Goal: Transaction & Acquisition: Subscribe to service/newsletter

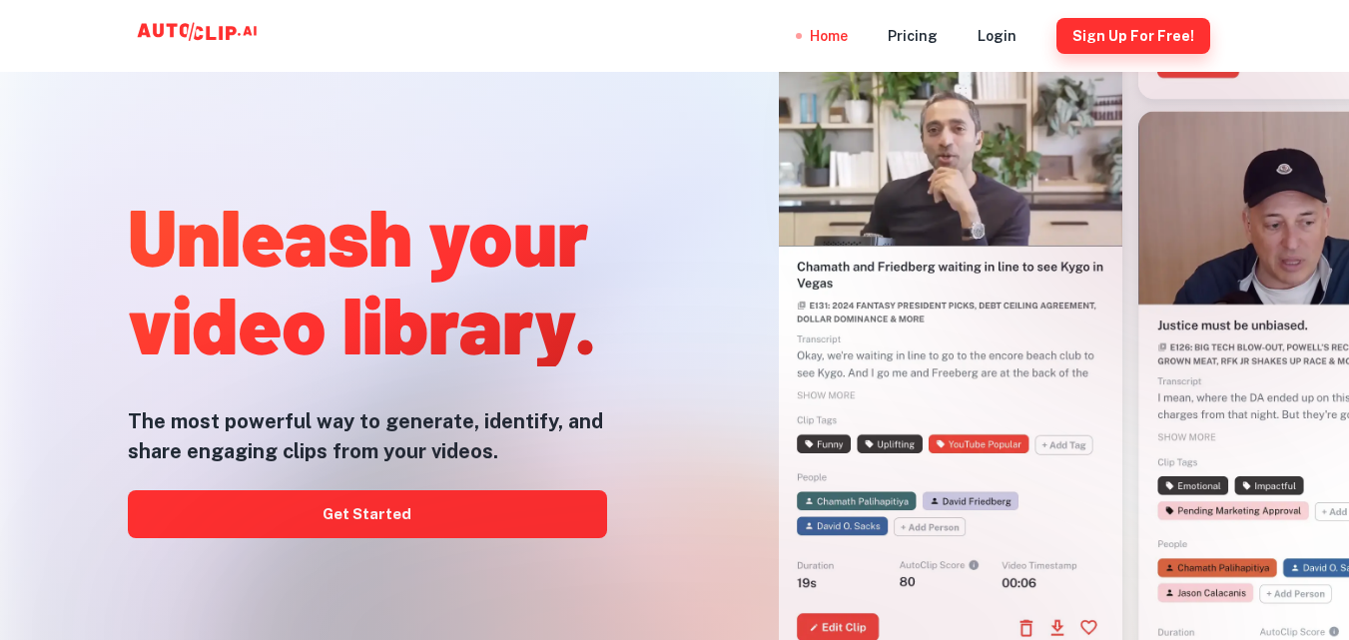
click at [1182, 28] on button "Sign Up for free!" at bounding box center [1133, 36] width 154 height 36
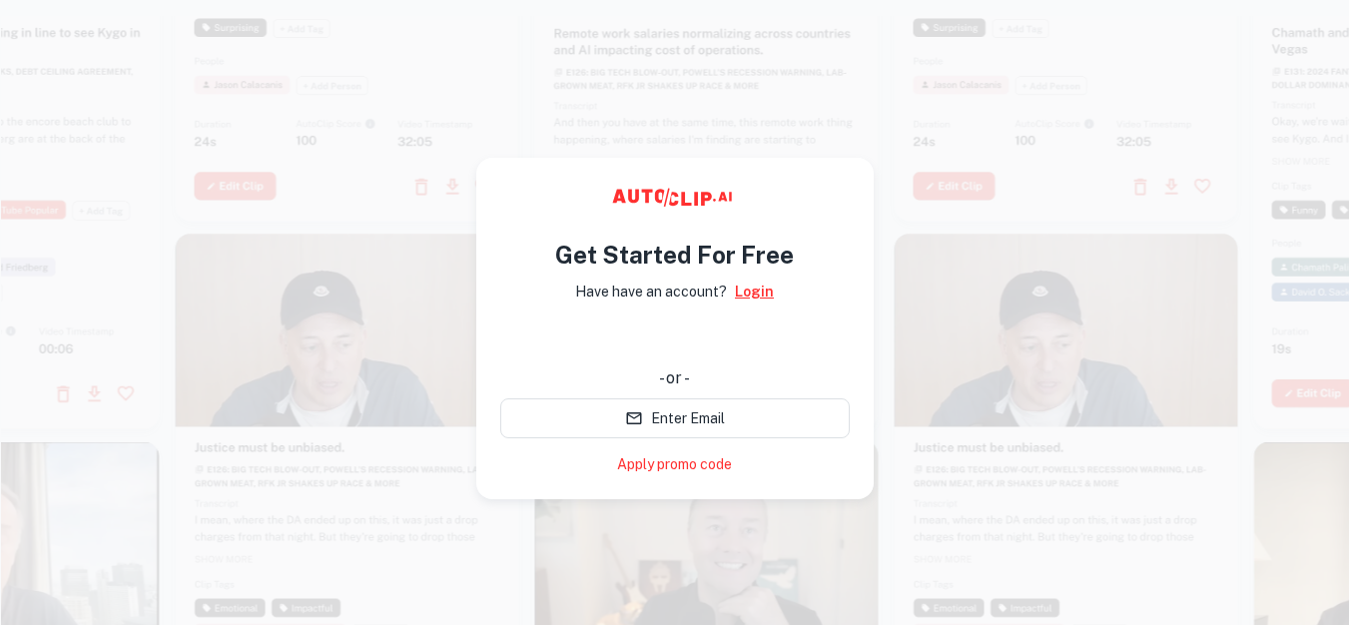
click at [758, 292] on link "Login" at bounding box center [754, 292] width 39 height 22
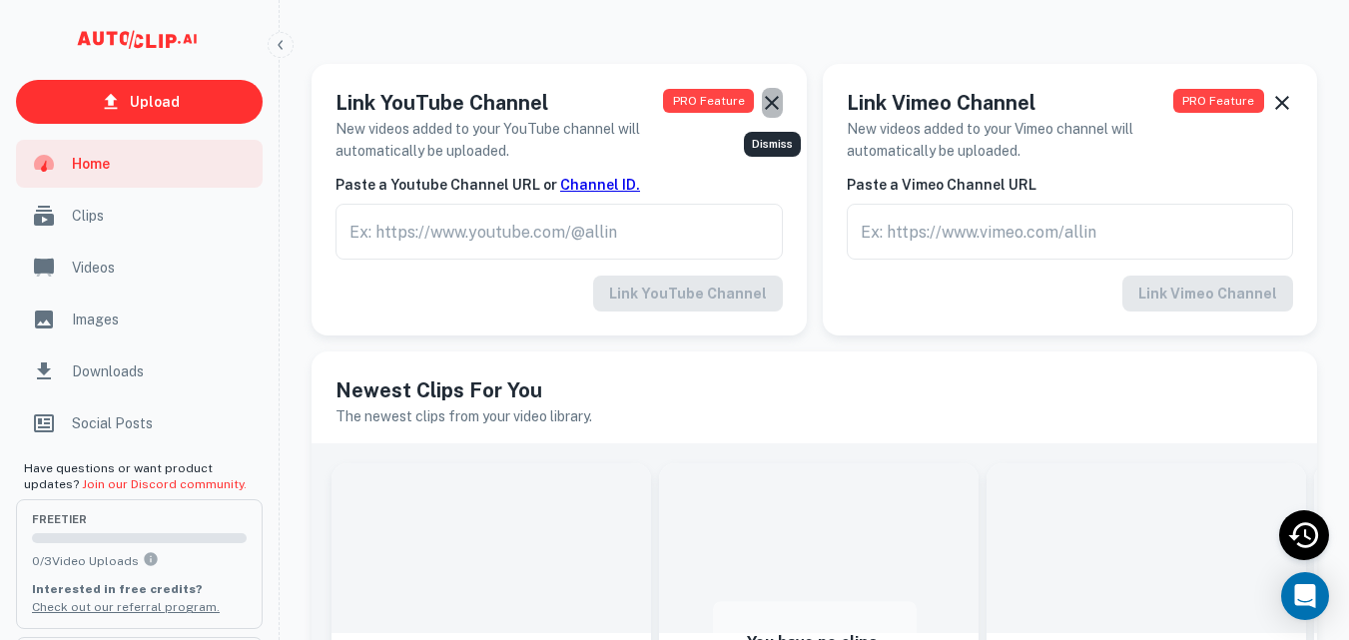
click at [776, 109] on icon "Dismiss" at bounding box center [772, 103] width 24 height 24
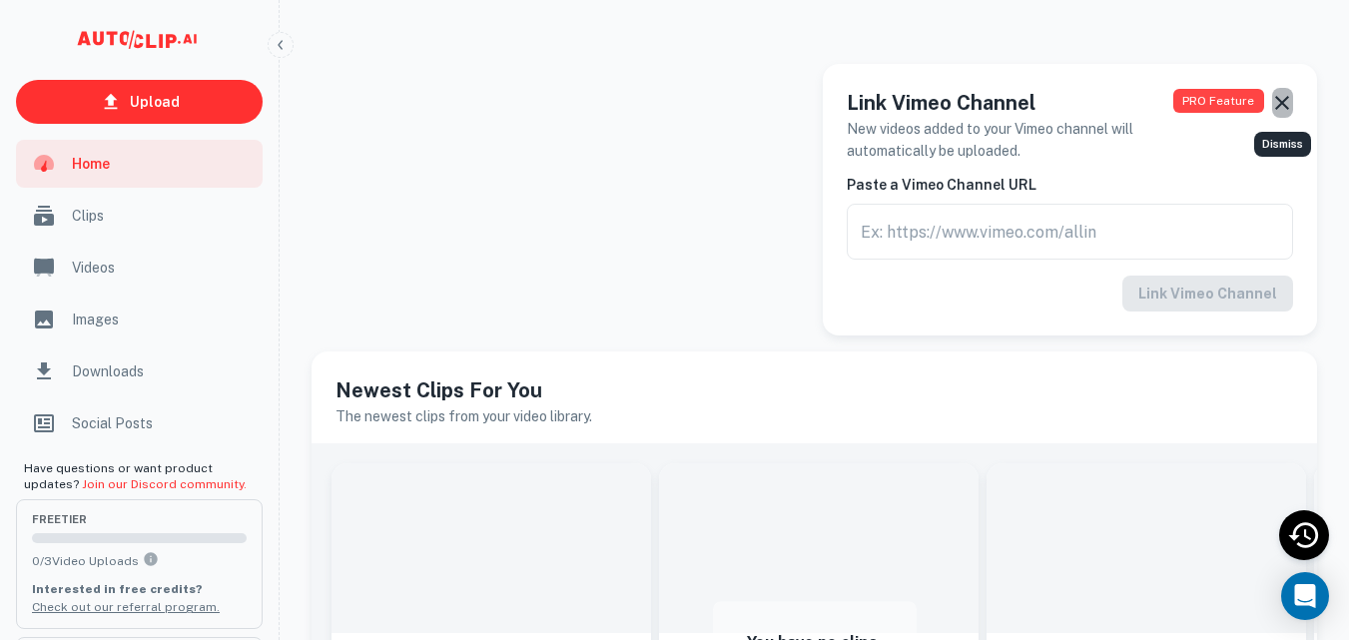
click at [1287, 105] on icon "Dismiss" at bounding box center [1282, 103] width 24 height 24
